Goal: Find specific page/section: Find specific page/section

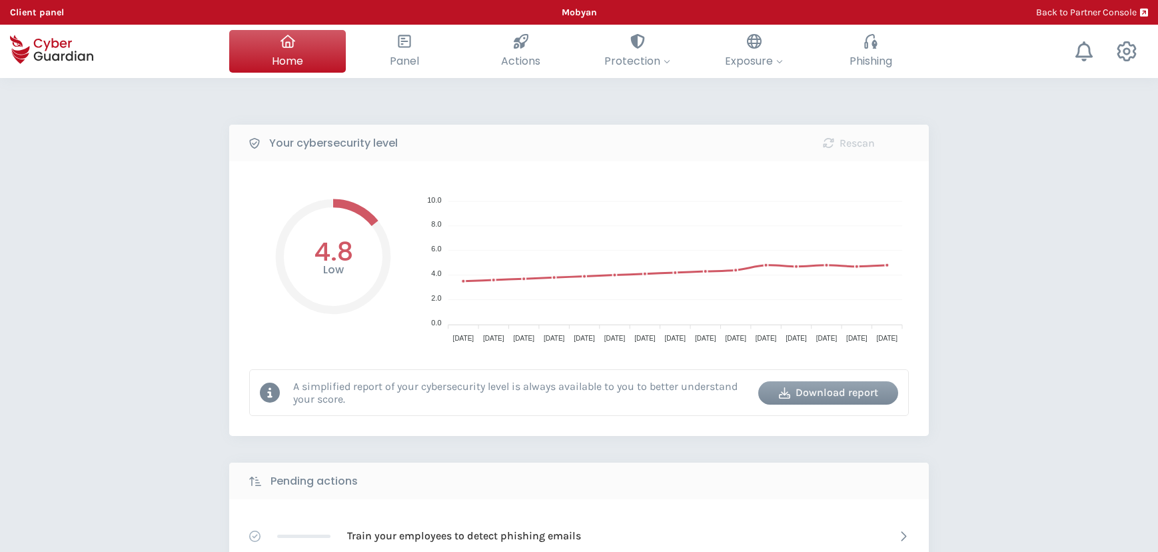
select select "English"
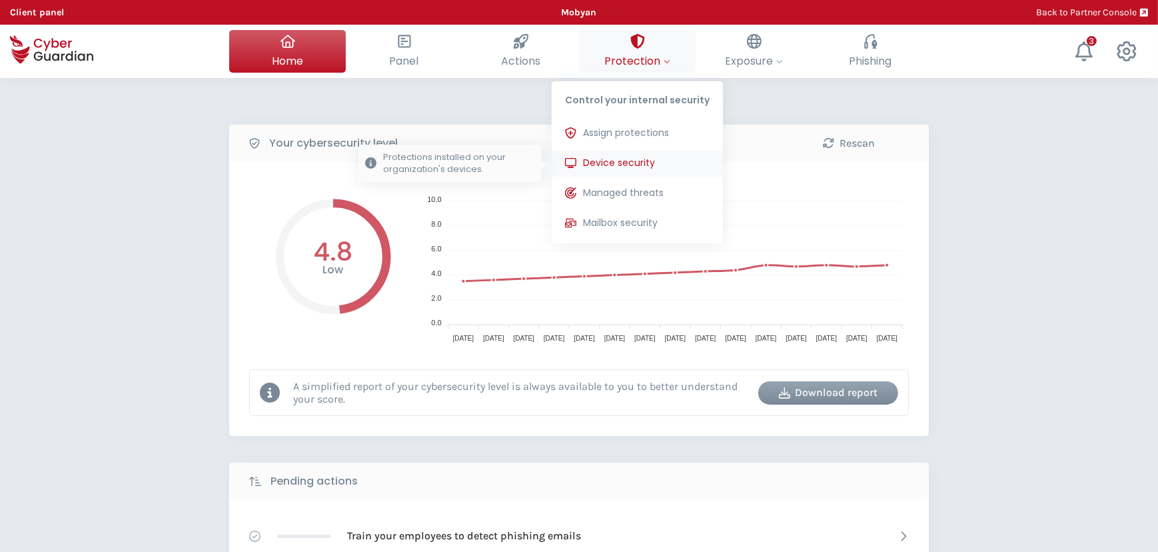
click at [619, 165] on span "Device security" at bounding box center [619, 163] width 72 height 14
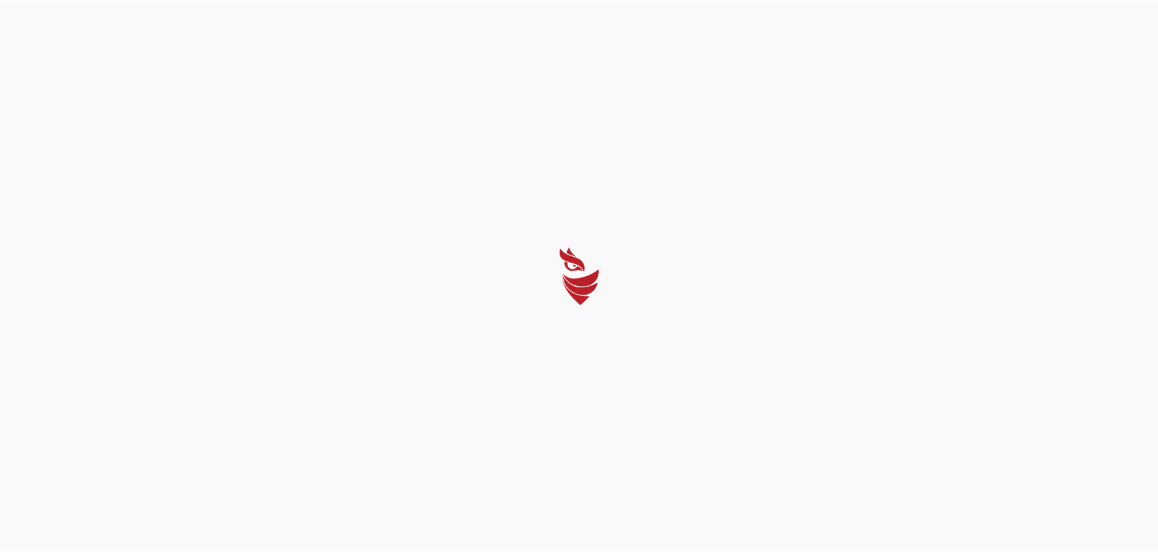
select select "English"
